Goal: Answer question/provide support

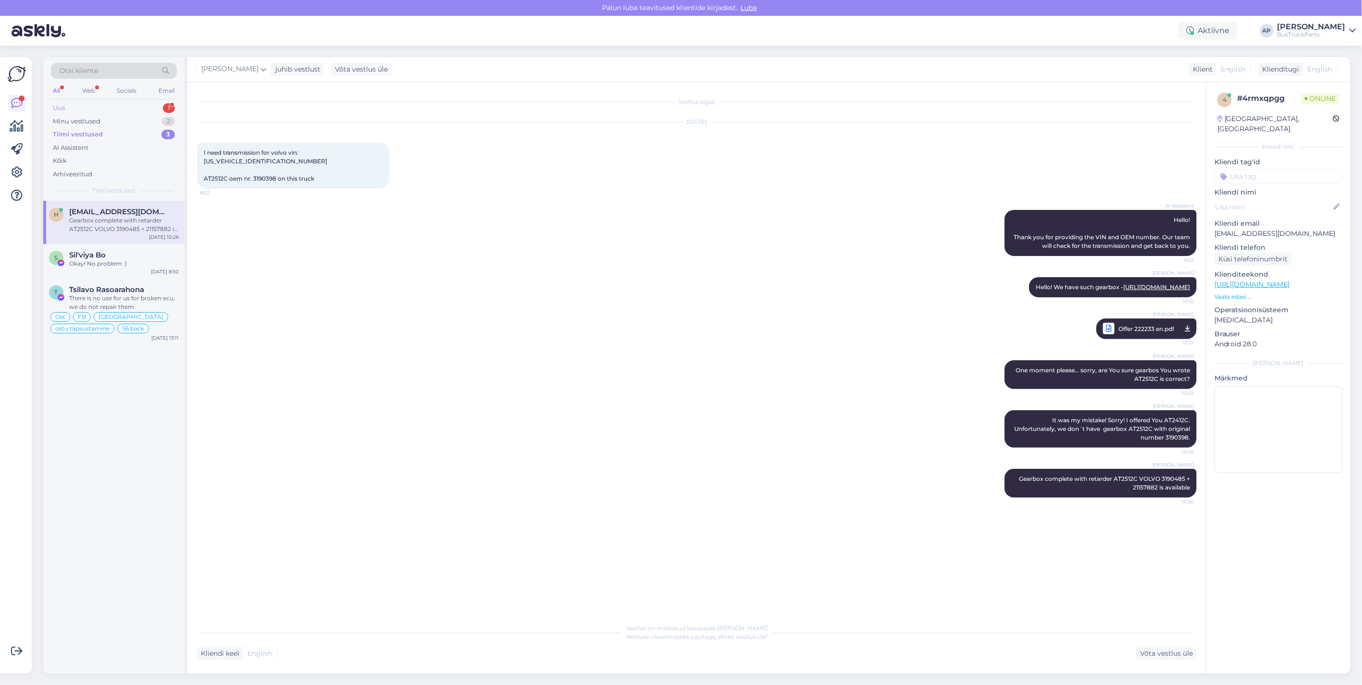
click at [75, 106] on div "Uus 1" at bounding box center [114, 107] width 126 height 13
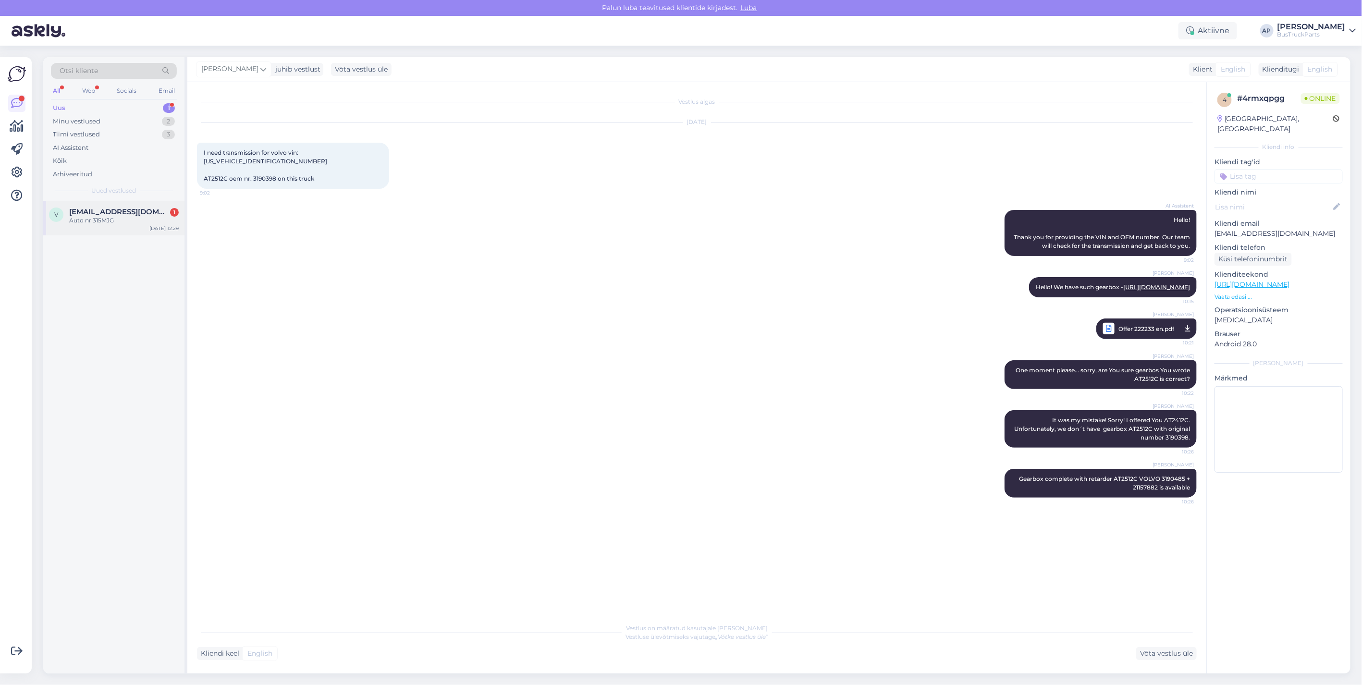
click at [110, 208] on span "[EMAIL_ADDRESS][DOMAIN_NAME]" at bounding box center [119, 212] width 100 height 9
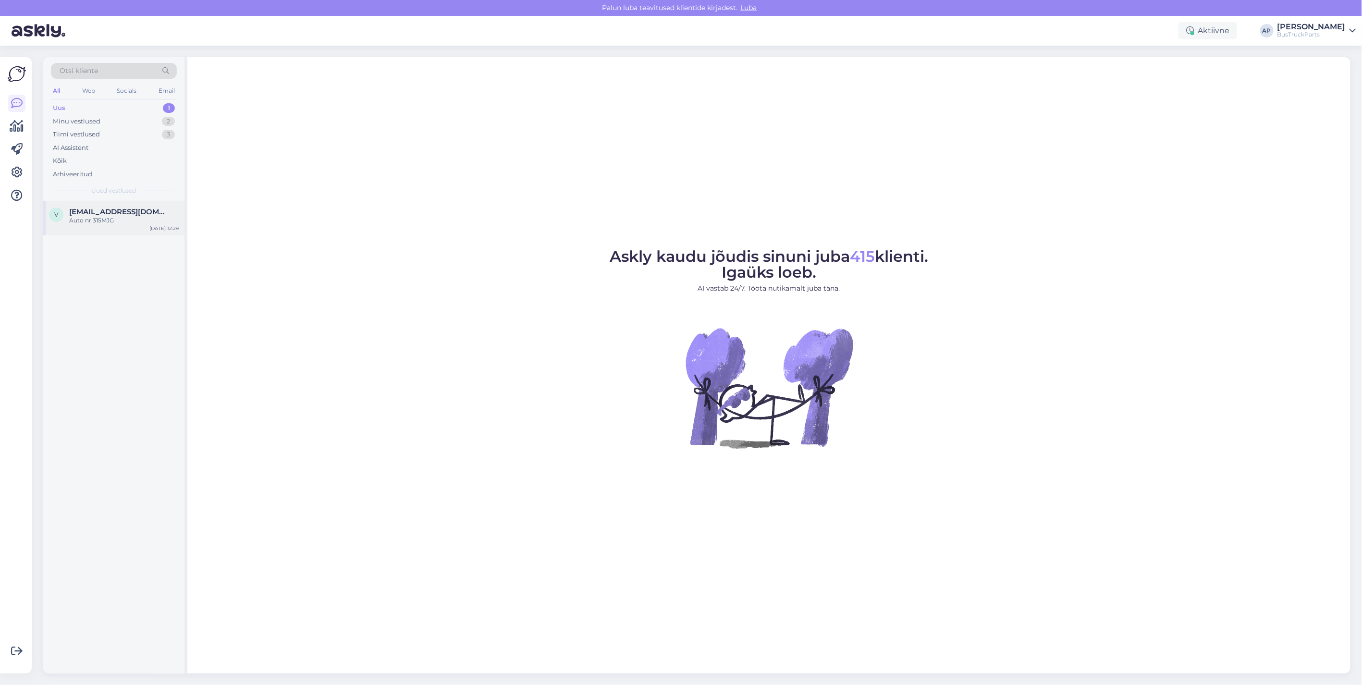
click at [91, 213] on span "[EMAIL_ADDRESS][DOMAIN_NAME]" at bounding box center [119, 212] width 100 height 9
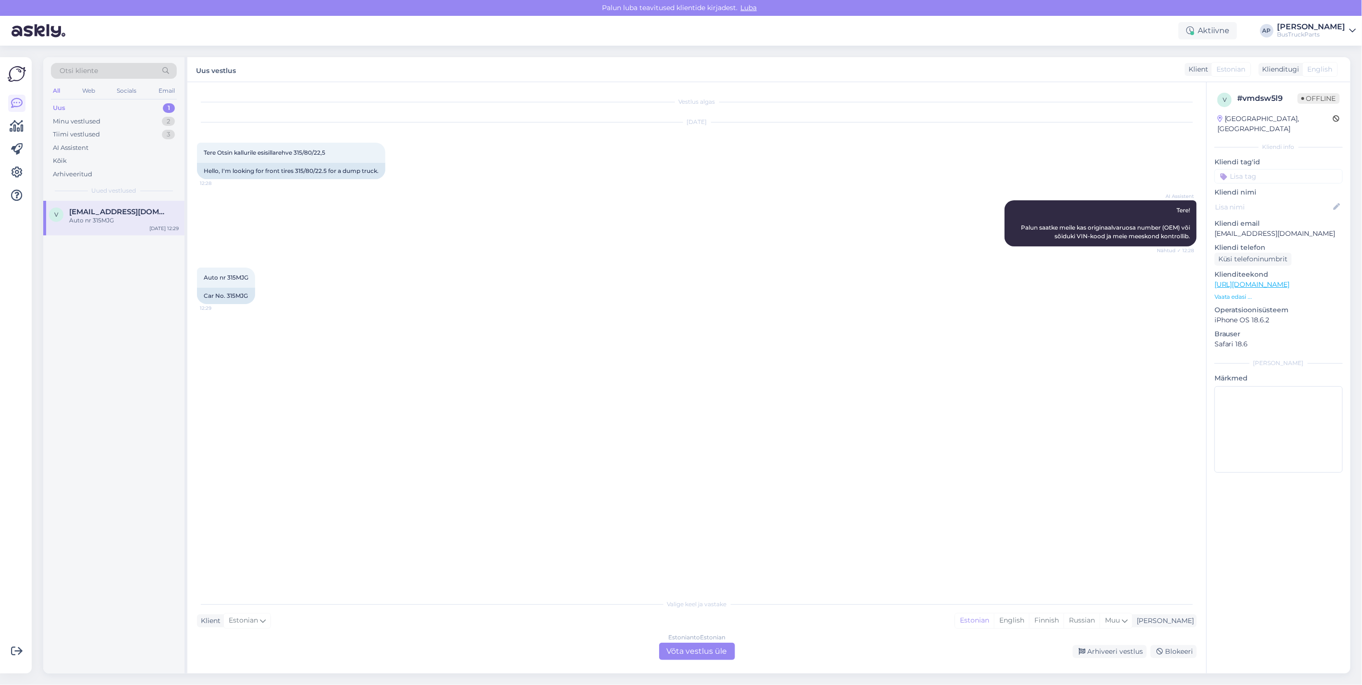
drag, startPoint x: 700, startPoint y: 648, endPoint x: 699, endPoint y: 606, distance: 42.3
click at [700, 648] on div "Estonian to Estonian Võta vestlus üle" at bounding box center [697, 651] width 76 height 17
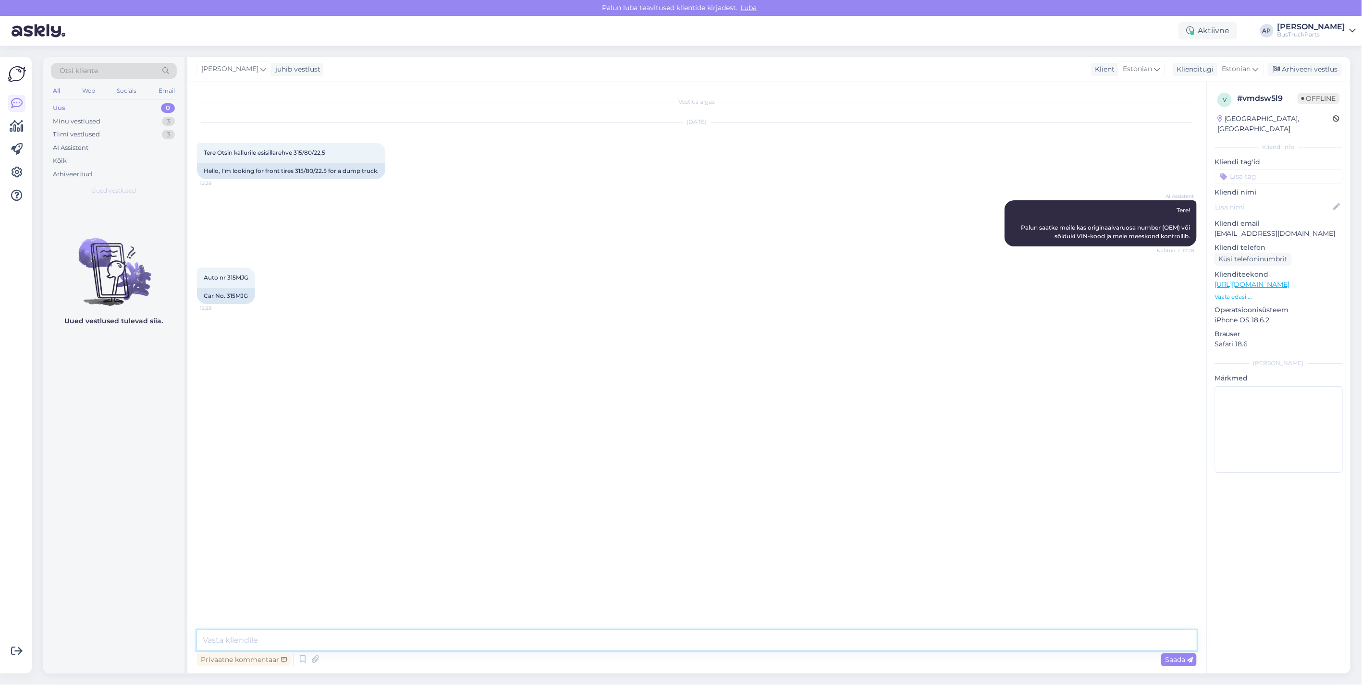
click at [254, 642] on textarea at bounding box center [697, 640] width 1000 height 20
type textarea "tere. 315.80 22,5 ette ei ole pakkuda"
click at [1170, 659] on span "Saada" at bounding box center [1179, 659] width 28 height 9
